Goal: Information Seeking & Learning: Learn about a topic

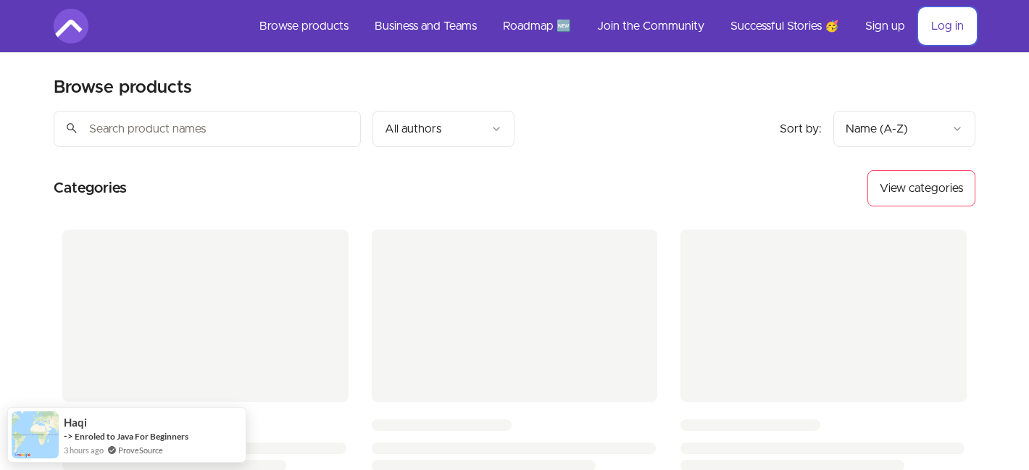
click at [955, 25] on link "Log in" at bounding box center [948, 26] width 56 height 35
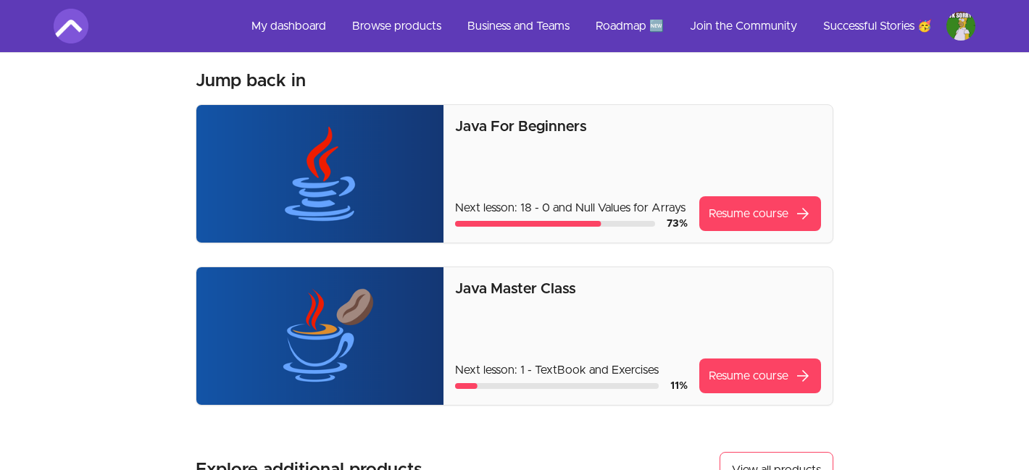
scroll to position [38, 0]
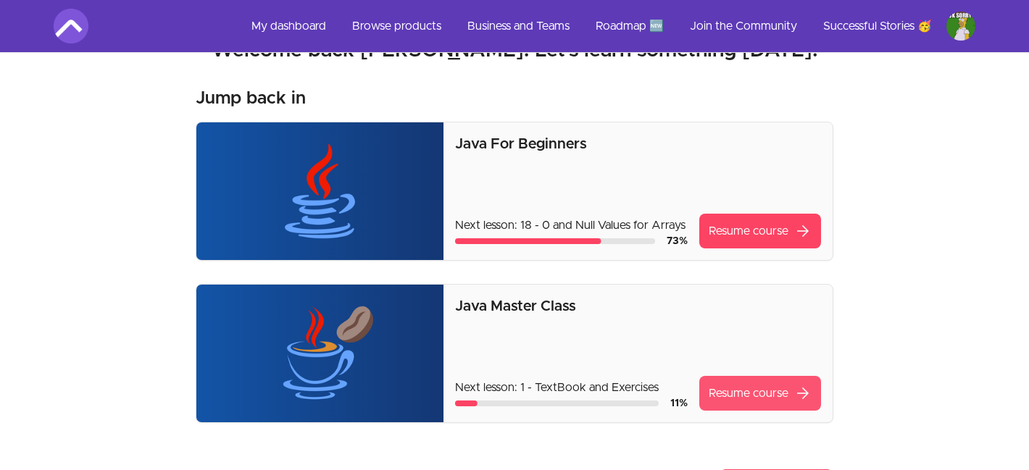
click at [739, 388] on link "Resume course arrow_forward" at bounding box center [760, 393] width 122 height 35
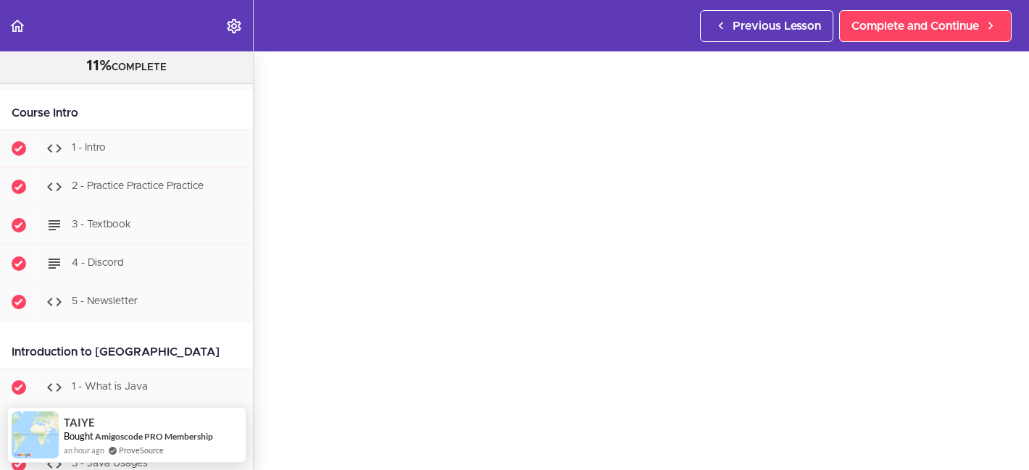
scroll to position [50, 0]
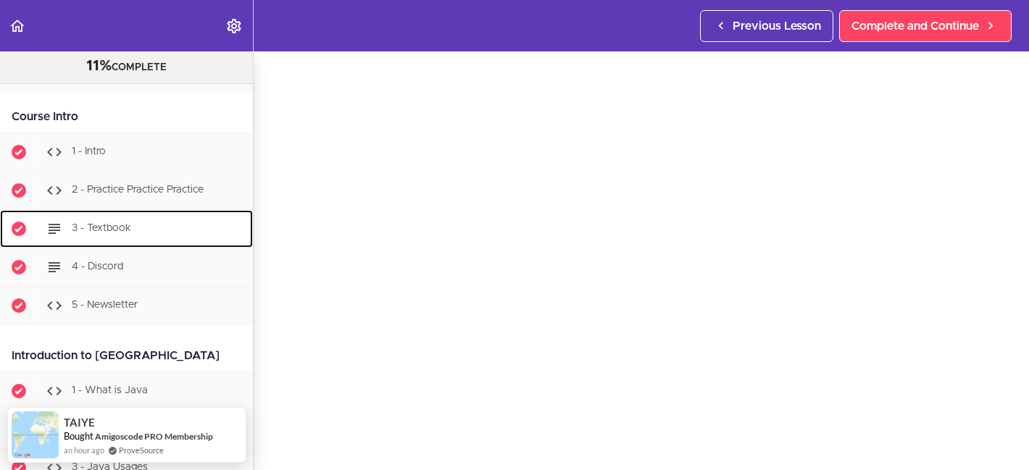
click at [142, 224] on div "3 - Textbook" at bounding box center [145, 229] width 215 height 32
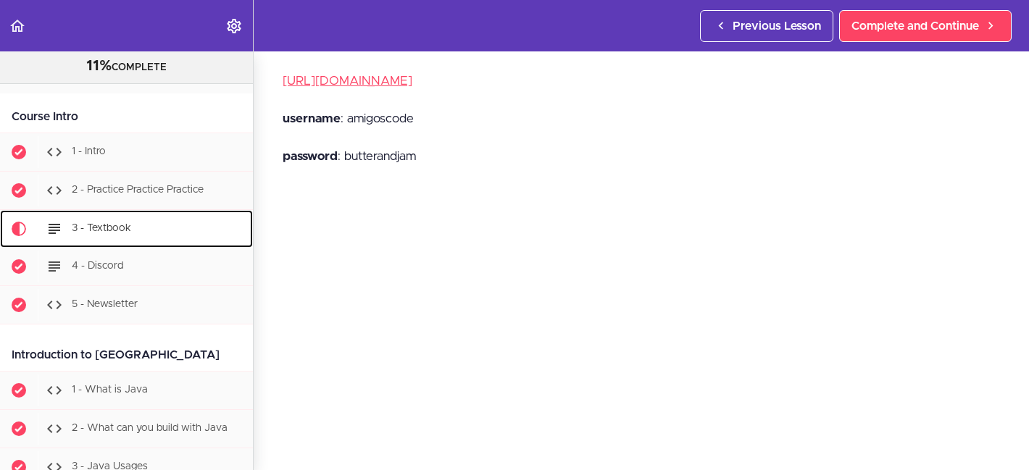
scroll to position [154, 0]
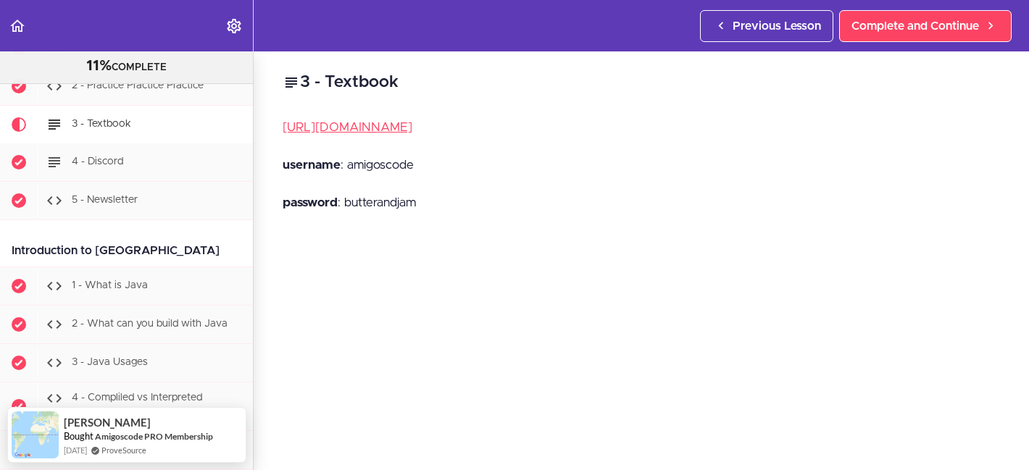
click at [428, 137] on p "https://www.textbook.amigoscode.com/" at bounding box center [642, 128] width 718 height 22
click at [412, 131] on link "https://www.textbook.amigoscode.com/" at bounding box center [348, 127] width 130 height 12
